Goal: Transaction & Acquisition: Obtain resource

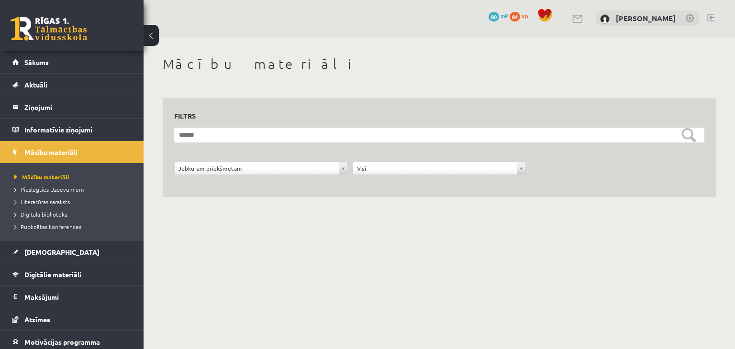
click at [503, 17] on div "0 Dāvanas 80 mP 84 xp [PERSON_NAME]" at bounding box center [440, 18] width 592 height 37
click at [499, 18] on span "80" at bounding box center [494, 17] width 11 height 10
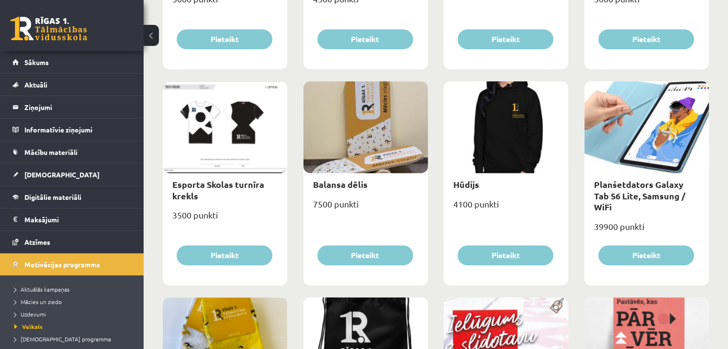
scroll to position [527, 0]
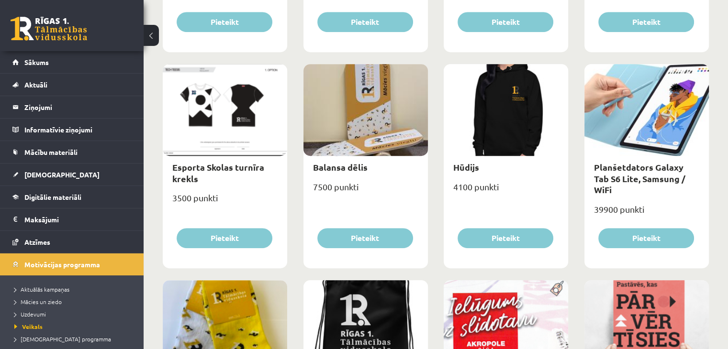
click at [400, 104] on div at bounding box center [366, 110] width 124 height 92
click at [357, 169] on link "Balansa dēlis" at bounding box center [340, 167] width 55 height 11
type input "*"
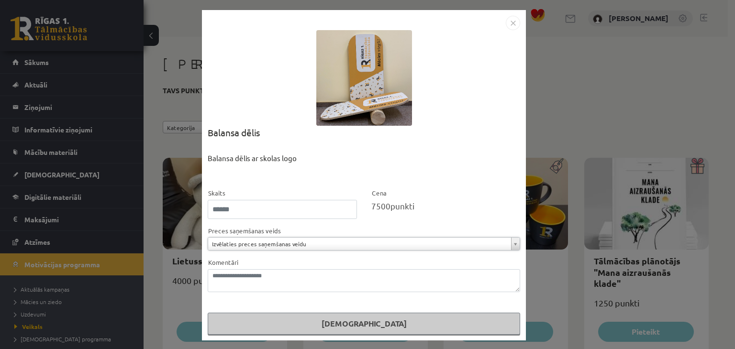
click at [506, 24] on img "Close" at bounding box center [513, 23] width 14 height 14
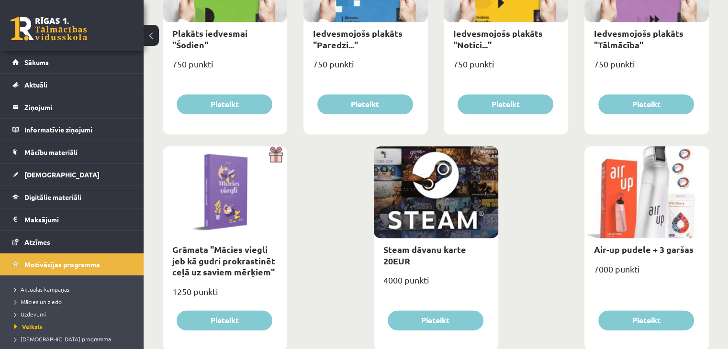
scroll to position [1122, 0]
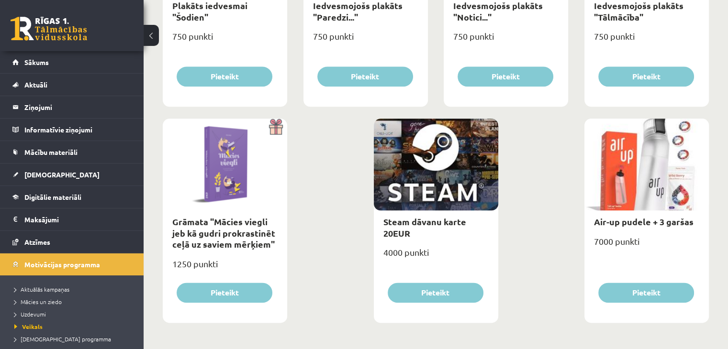
click at [427, 192] on div at bounding box center [436, 165] width 124 height 92
click at [428, 215] on div "Steam dāvanu karte 20EUR" at bounding box center [436, 228] width 124 height 34
click at [428, 220] on link "Steam dāvanu karte 20EUR" at bounding box center [424, 227] width 83 height 22
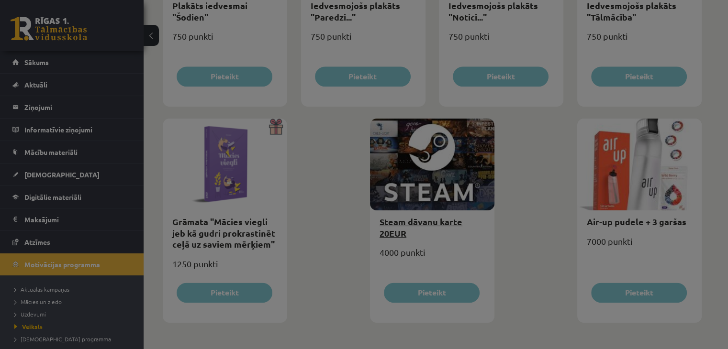
scroll to position [0, 0]
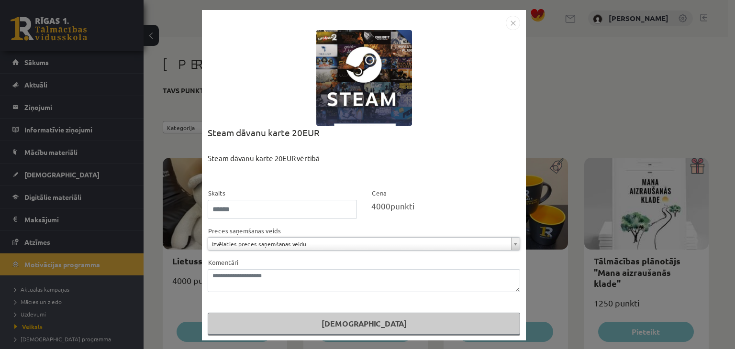
click at [508, 24] on img "Close" at bounding box center [513, 23] width 14 height 14
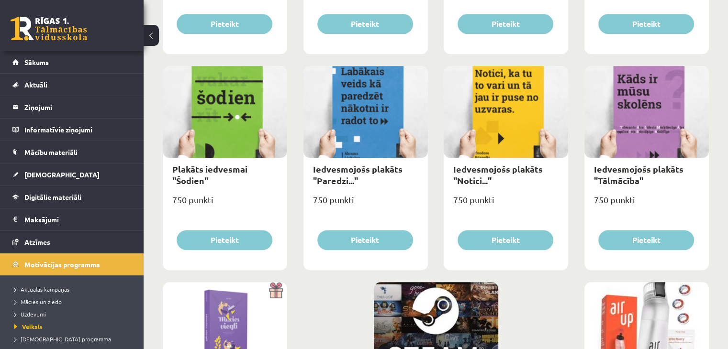
scroll to position [1122, 0]
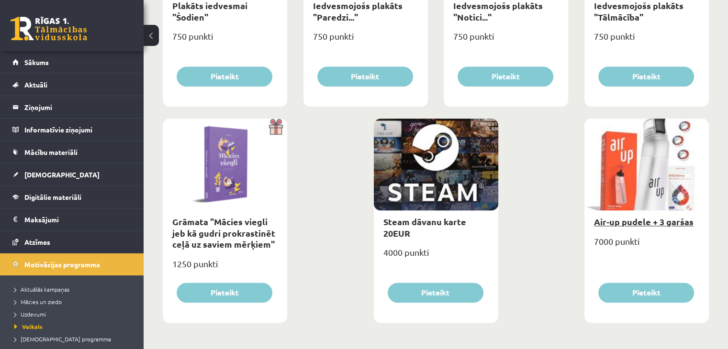
click at [627, 223] on link "Air-up pudele + 3 garšas" at bounding box center [644, 221] width 100 height 11
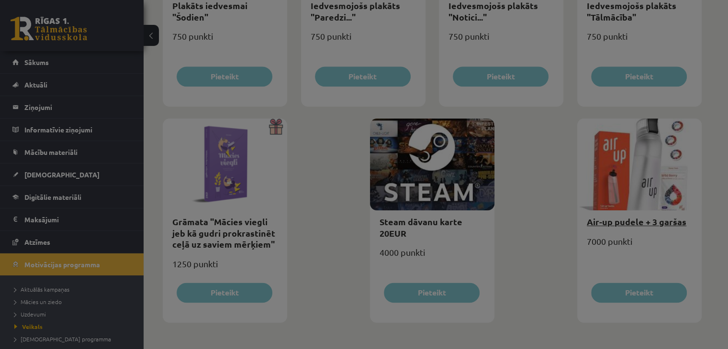
scroll to position [0, 0]
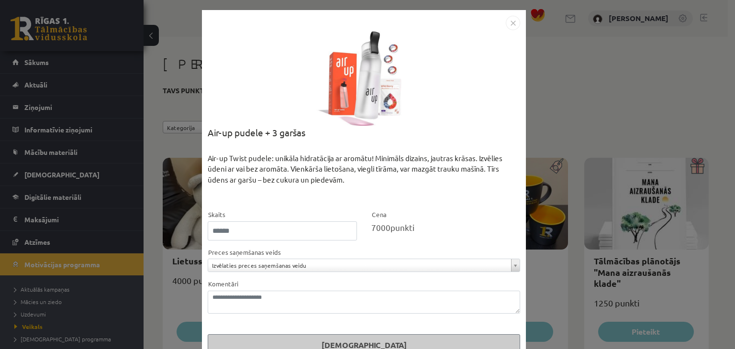
click at [564, 102] on div "**********" at bounding box center [367, 174] width 735 height 349
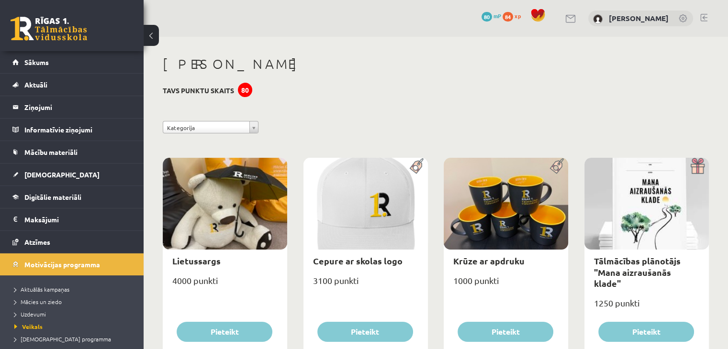
click at [684, 17] on link at bounding box center [684, 19] width 10 height 10
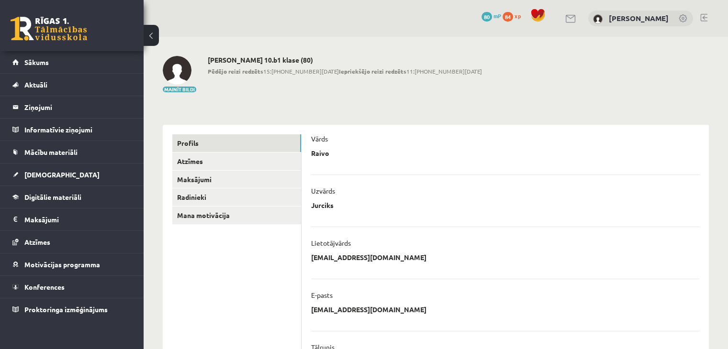
click at [657, 17] on link "[PERSON_NAME]" at bounding box center [639, 18] width 60 height 10
drag, startPoint x: 381, startPoint y: 71, endPoint x: 395, endPoint y: 74, distance: 14.2
click at [395, 74] on span "Pēdējo reizi redzēts 15:[PHONE_NUMBER][DATE] Iepriekšējo reizi redzēts 11:[PHON…" at bounding box center [345, 71] width 274 height 9
click at [404, 86] on div "[PERSON_NAME] 10.b1 klase (80) Pēdējo reizi redzēts 15:[PHONE_NUMBER][DATE] Iep…" at bounding box center [345, 74] width 274 height 37
